Goal: Transaction & Acquisition: Purchase product/service

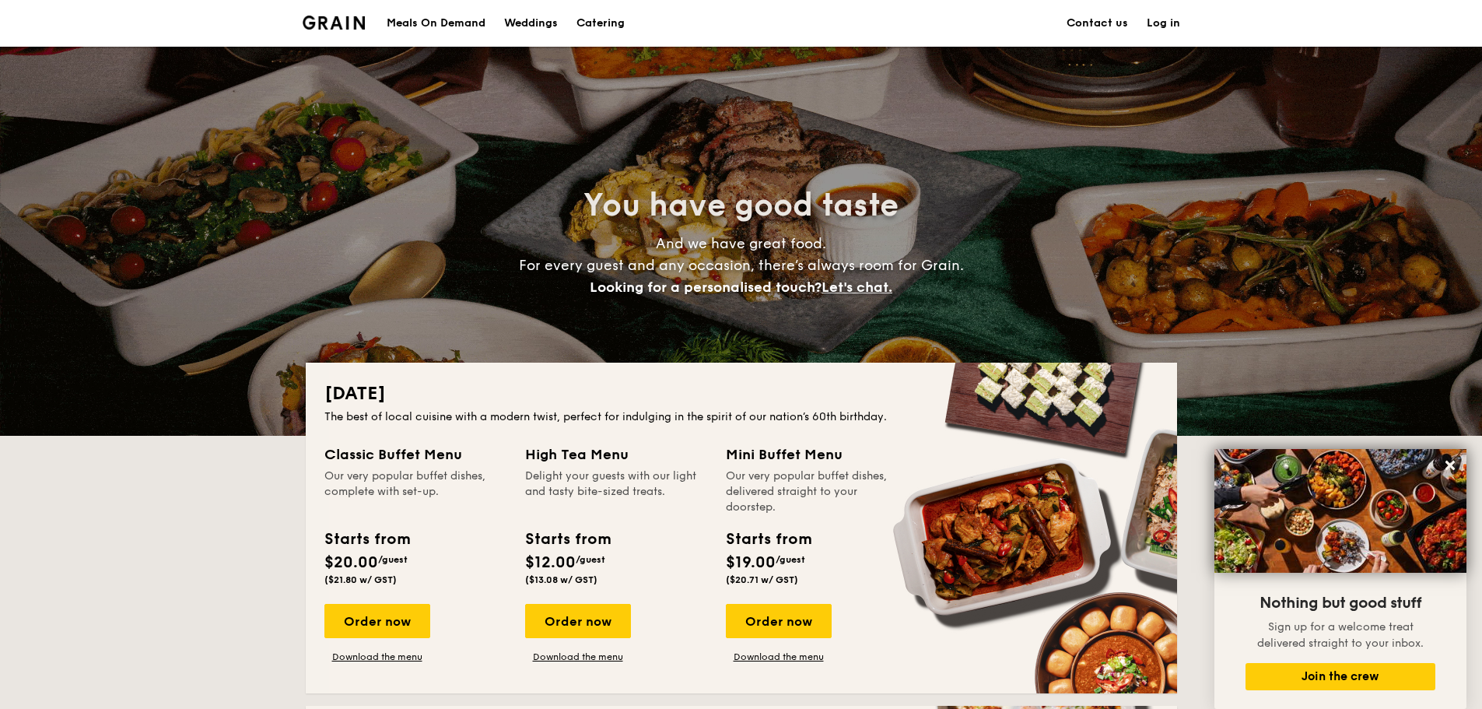
click at [587, 21] on h1 "Catering" at bounding box center [600, 23] width 48 height 47
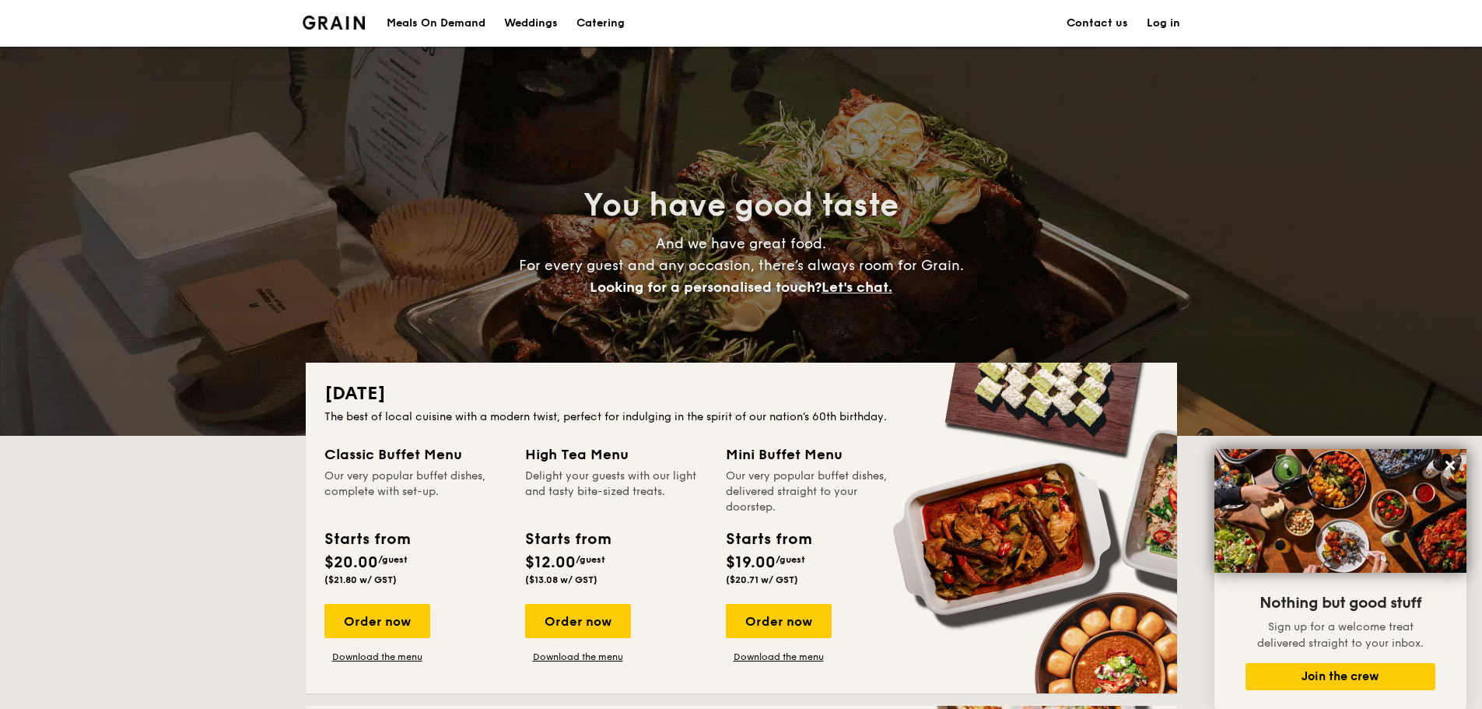
click at [587, 21] on h1 "Catering" at bounding box center [600, 23] width 48 height 47
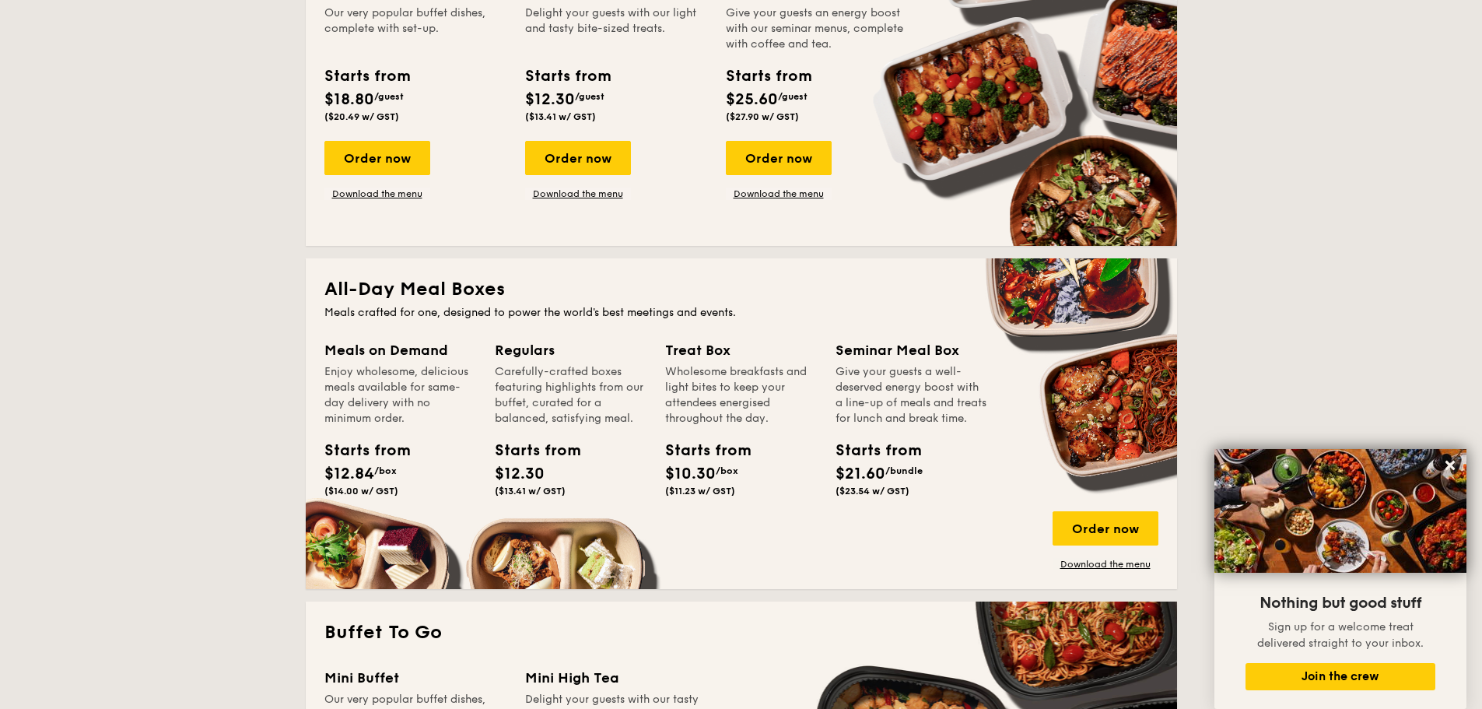
scroll to position [545, 0]
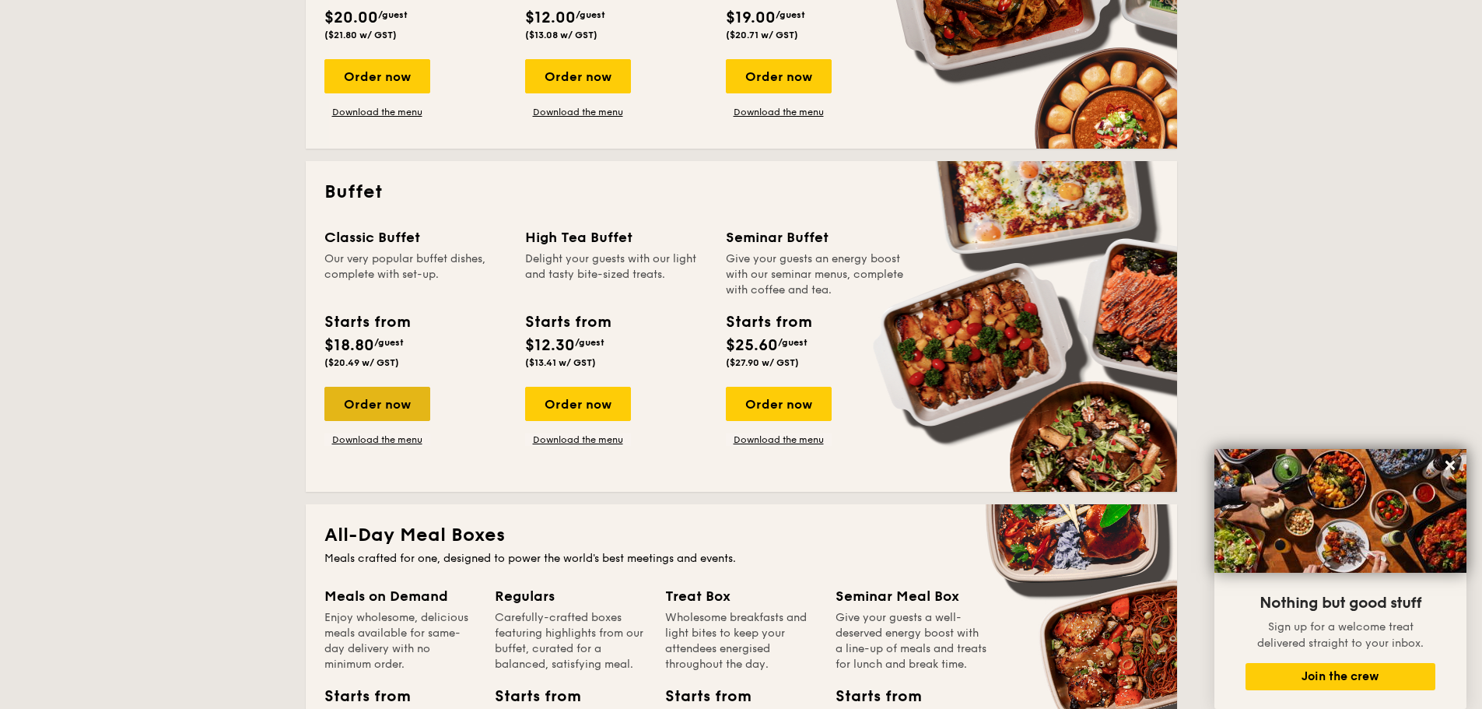
click at [372, 394] on div "Order now" at bounding box center [377, 404] width 106 height 34
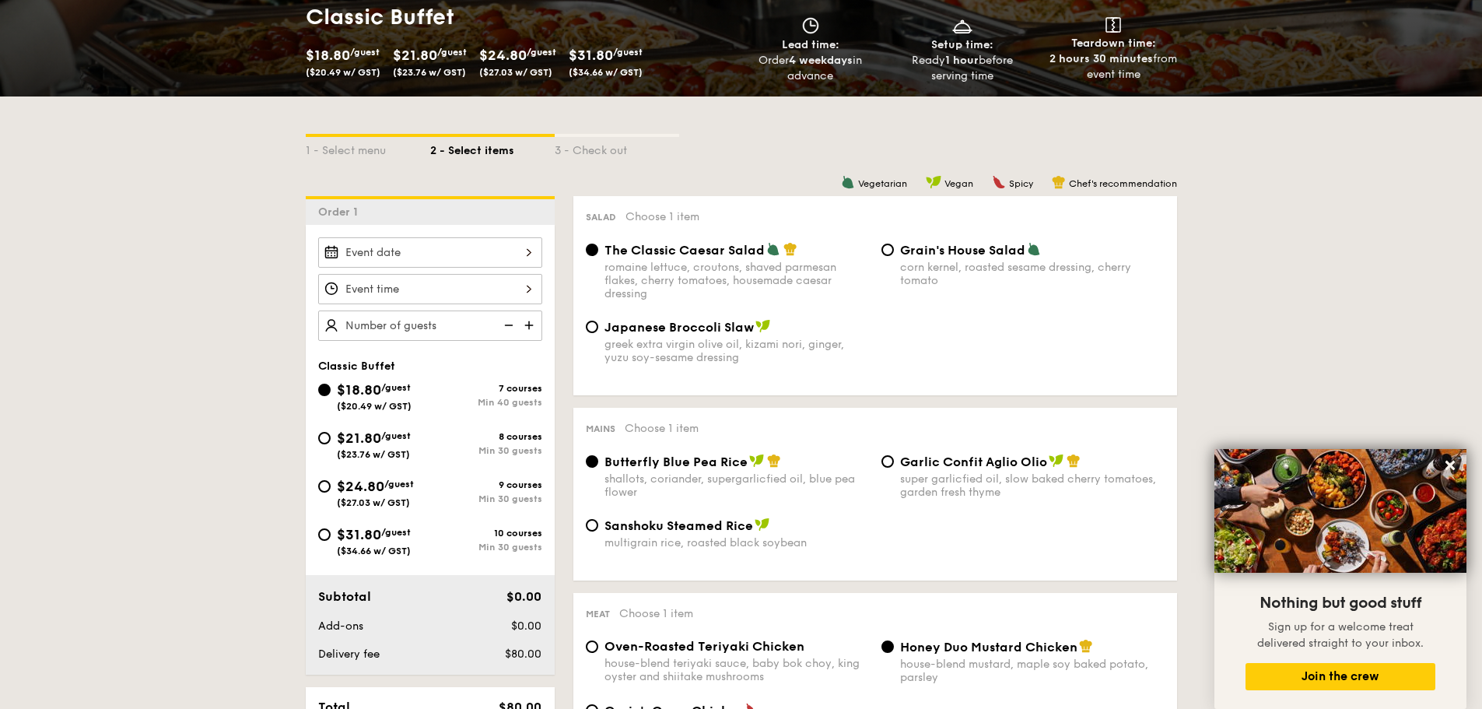
scroll to position [44, 0]
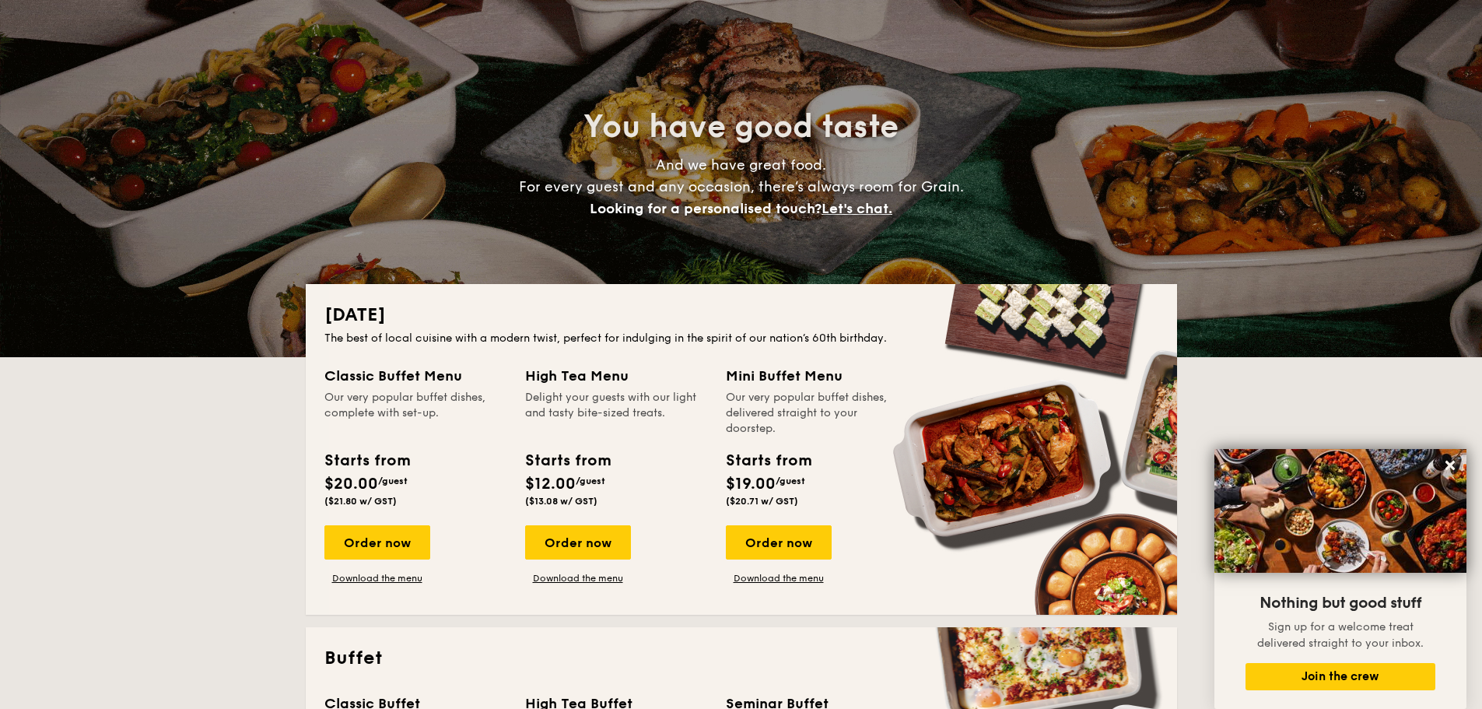
scroll to position [78, 0]
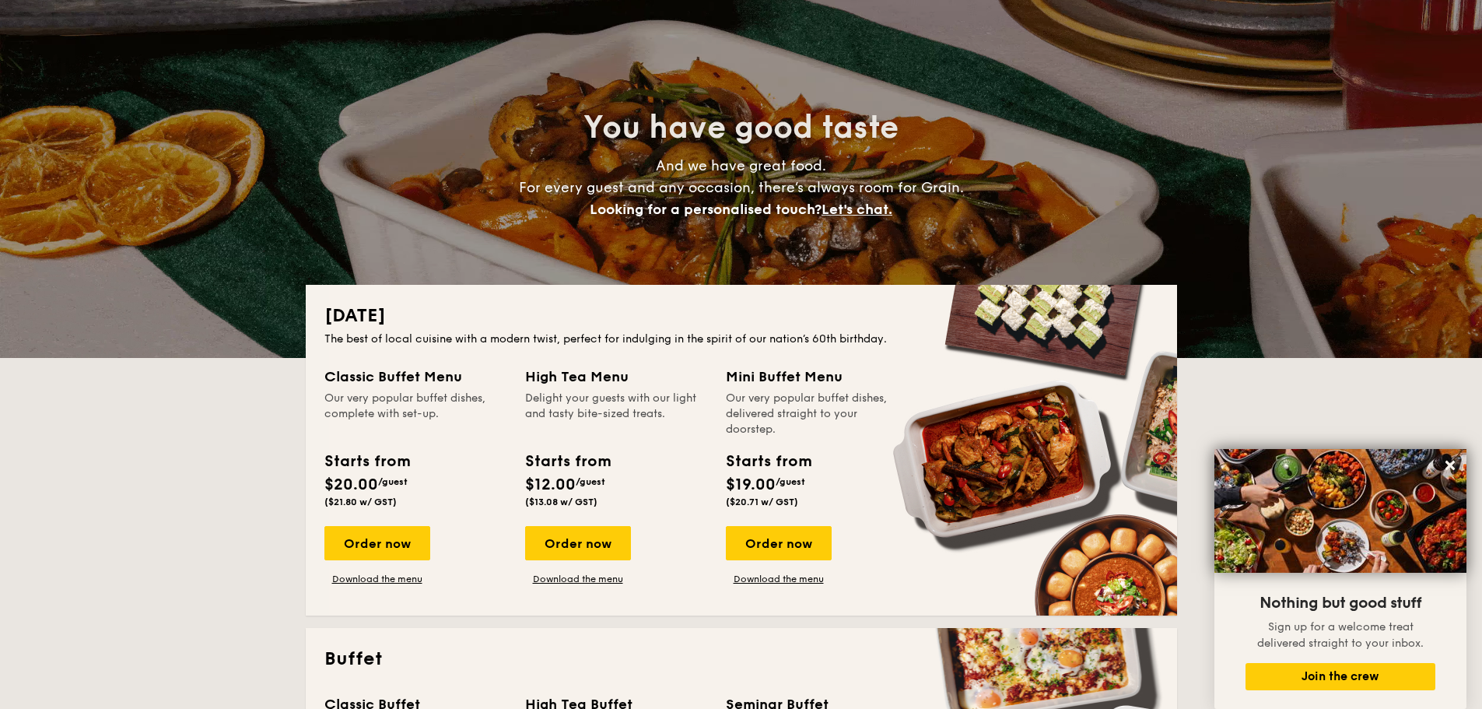
click at [870, 210] on span "Let's chat." at bounding box center [856, 209] width 71 height 17
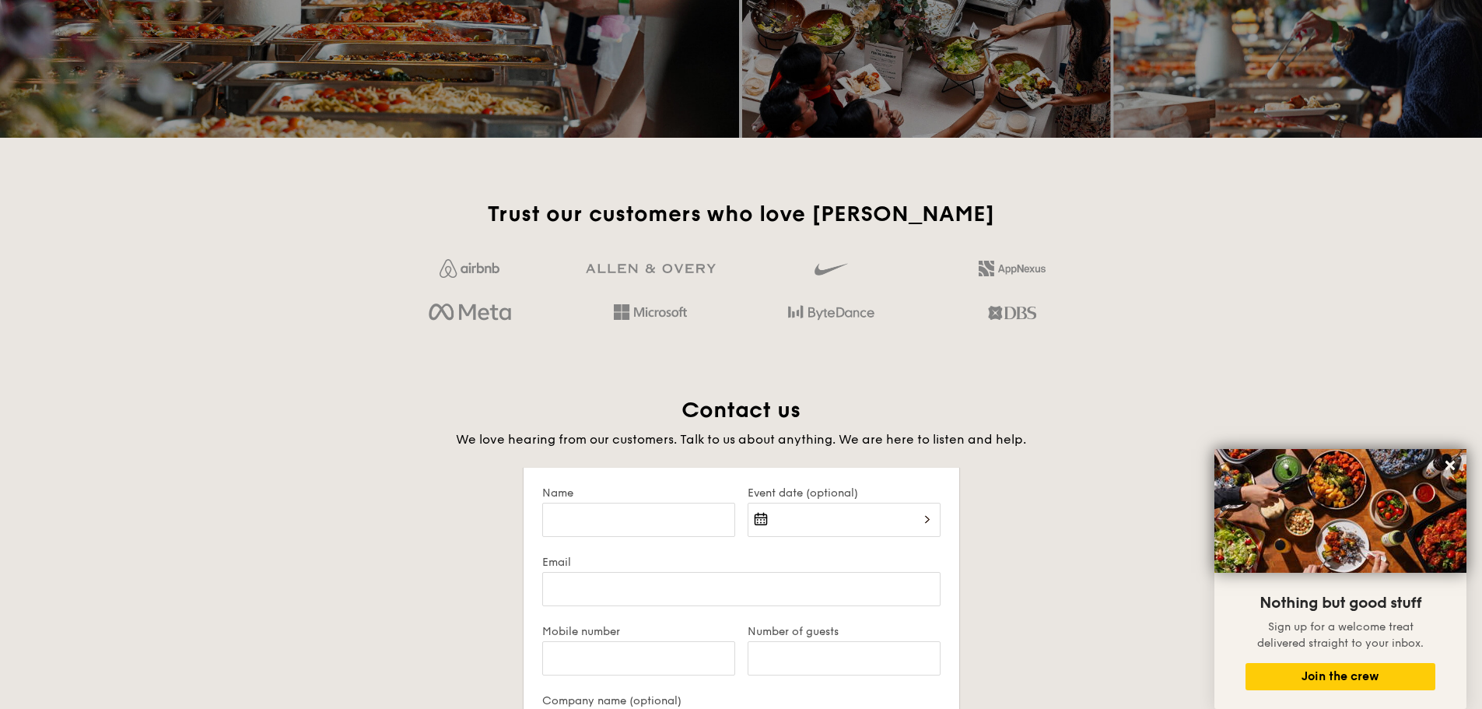
scroll to position [2624, 0]
